Goal: Transaction & Acquisition: Purchase product/service

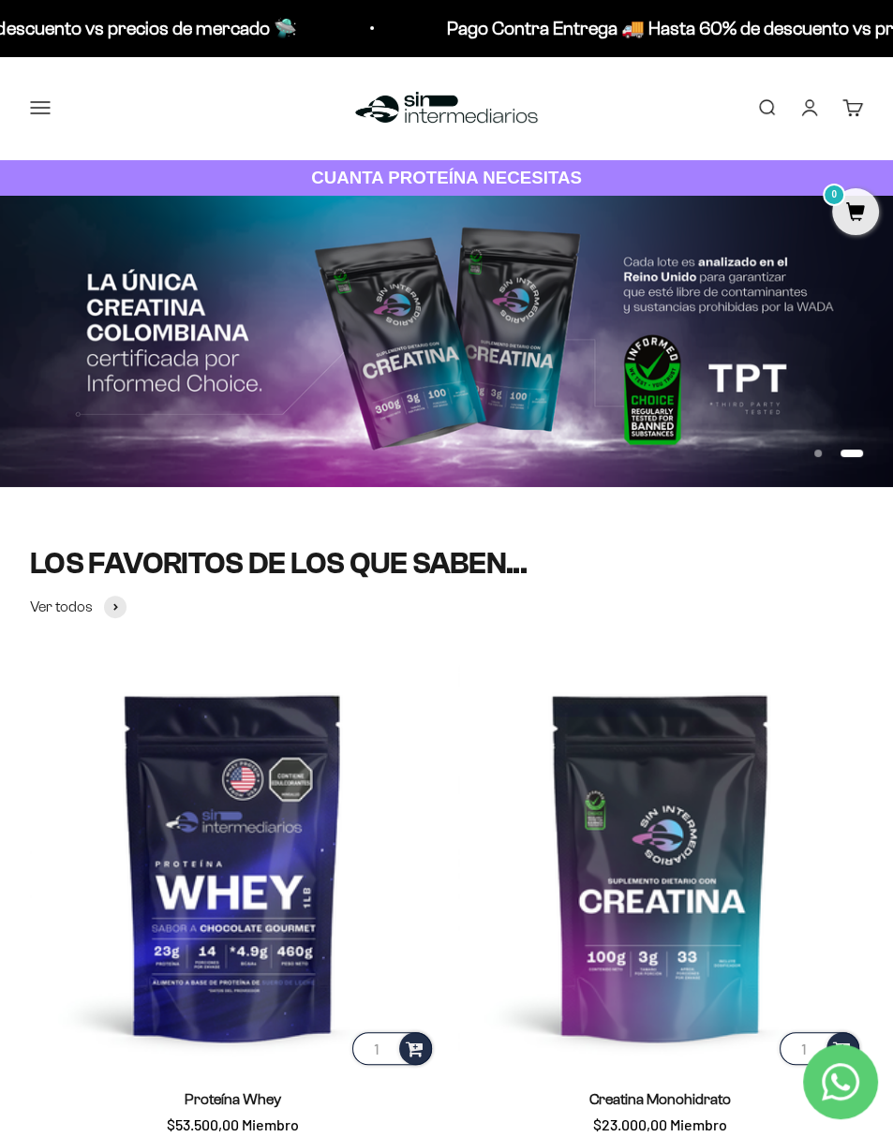
click at [48, 118] on button "Menú" at bounding box center [40, 107] width 21 height 21
click at [0, 0] on span "Comprar" at bounding box center [0, 0] width 0 height 0
click at [0, 0] on span "Proteínas" at bounding box center [0, 0] width 0 height 0
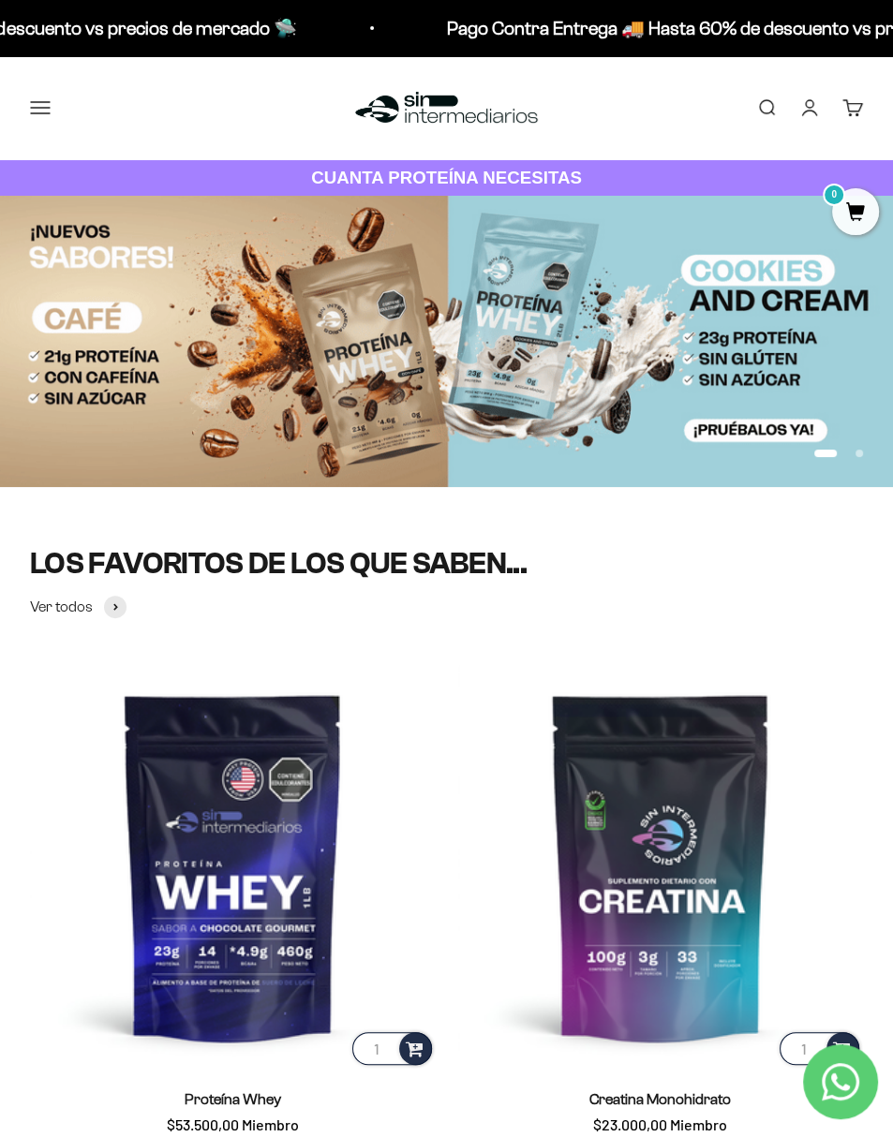
click at [0, 0] on span "Whey" at bounding box center [0, 0] width 0 height 0
